Goal: Task Accomplishment & Management: Manage account settings

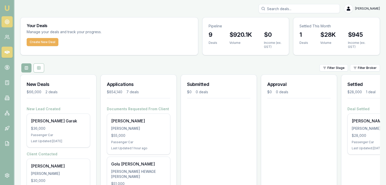
click at [7, 20] on icon at bounding box center [7, 21] width 5 height 5
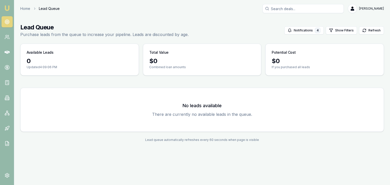
click at [69, 62] on div "0" at bounding box center [80, 61] width 106 height 8
click at [300, 29] on button "Notifications 4" at bounding box center [303, 30] width 39 height 8
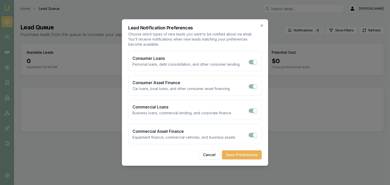
click at [254, 62] on button "Consumer Loans" at bounding box center [252, 62] width 9 height 5
checkbox input "true"
click at [244, 156] on button "Save Preferences" at bounding box center [242, 155] width 40 height 9
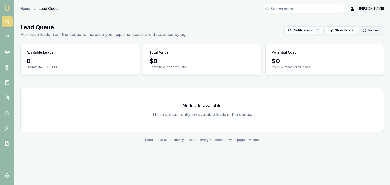
click at [366, 31] on icon at bounding box center [364, 30] width 4 height 4
